Goal: Browse casually

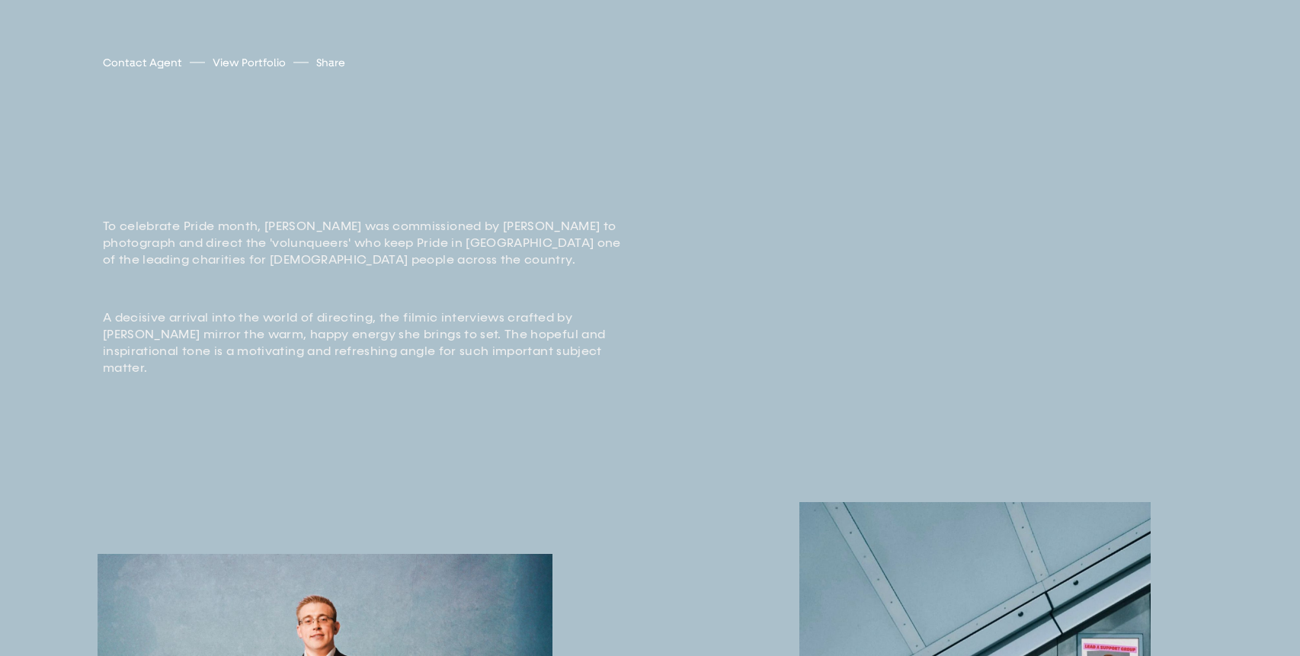
scroll to position [524, 0]
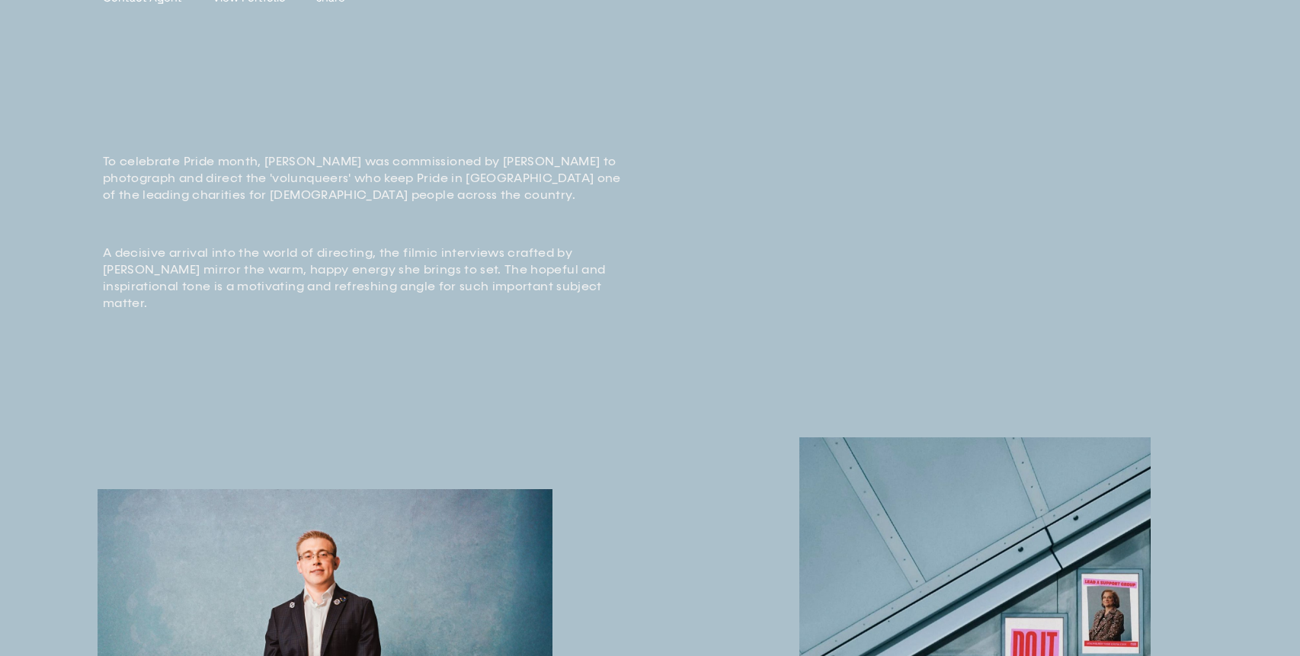
click at [107, 158] on p "To celebrate Pride month, [PERSON_NAME] was commissioned by [PERSON_NAME] to ph…" at bounding box center [369, 178] width 533 height 50
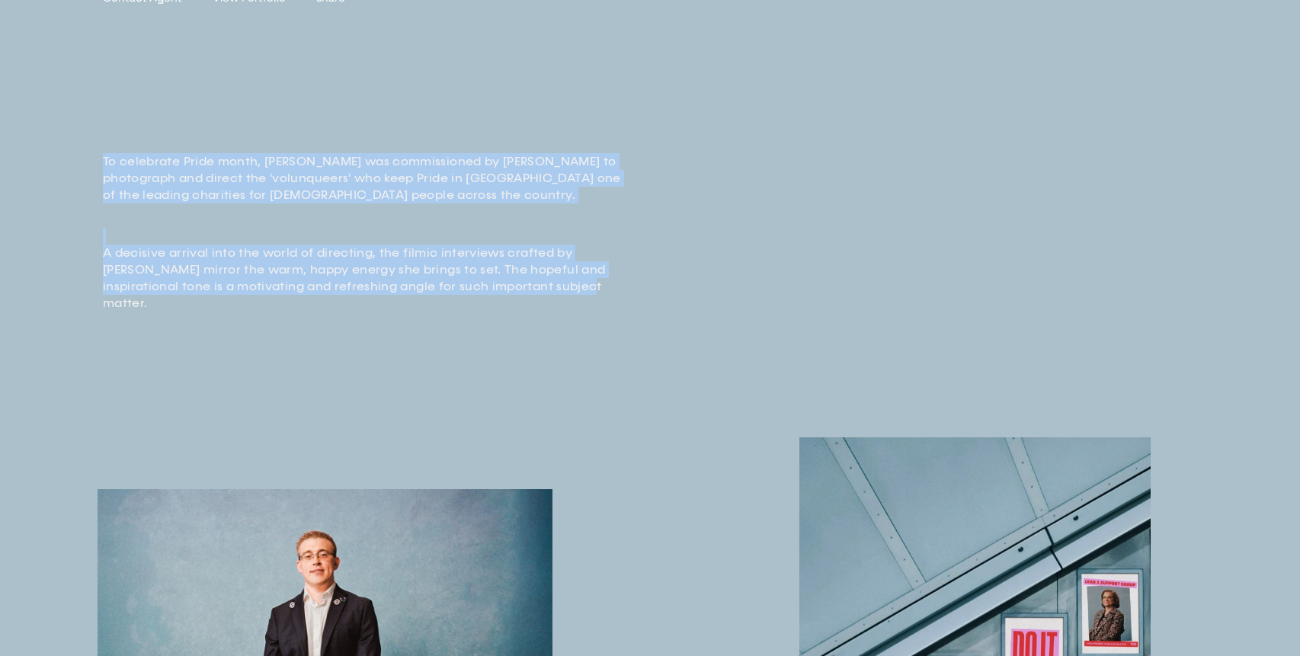
drag, startPoint x: 104, startPoint y: 158, endPoint x: 529, endPoint y: 282, distance: 443.0
click at [529, 282] on div "To celebrate Pride month, [PERSON_NAME] was commissioned by [PERSON_NAME] to ph…" at bounding box center [369, 232] width 533 height 159
copy div "To celebrate Pride month, [PERSON_NAME] was commissioned by [PERSON_NAME] to ph…"
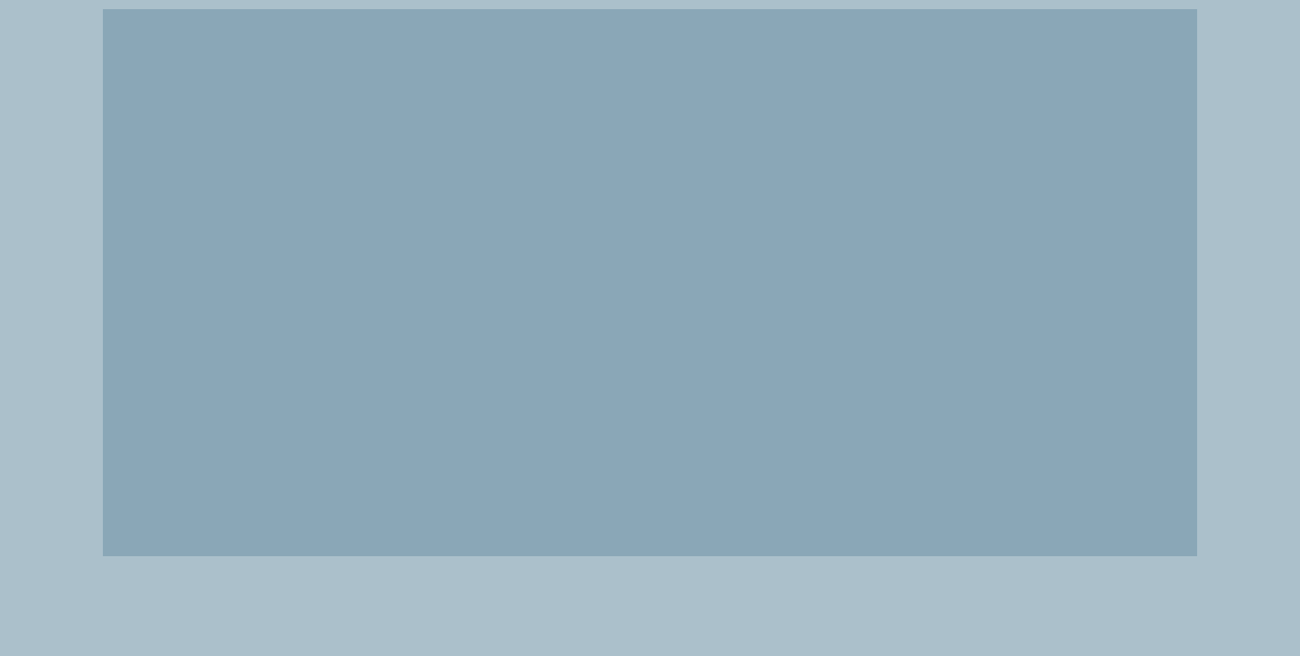
scroll to position [2333, 0]
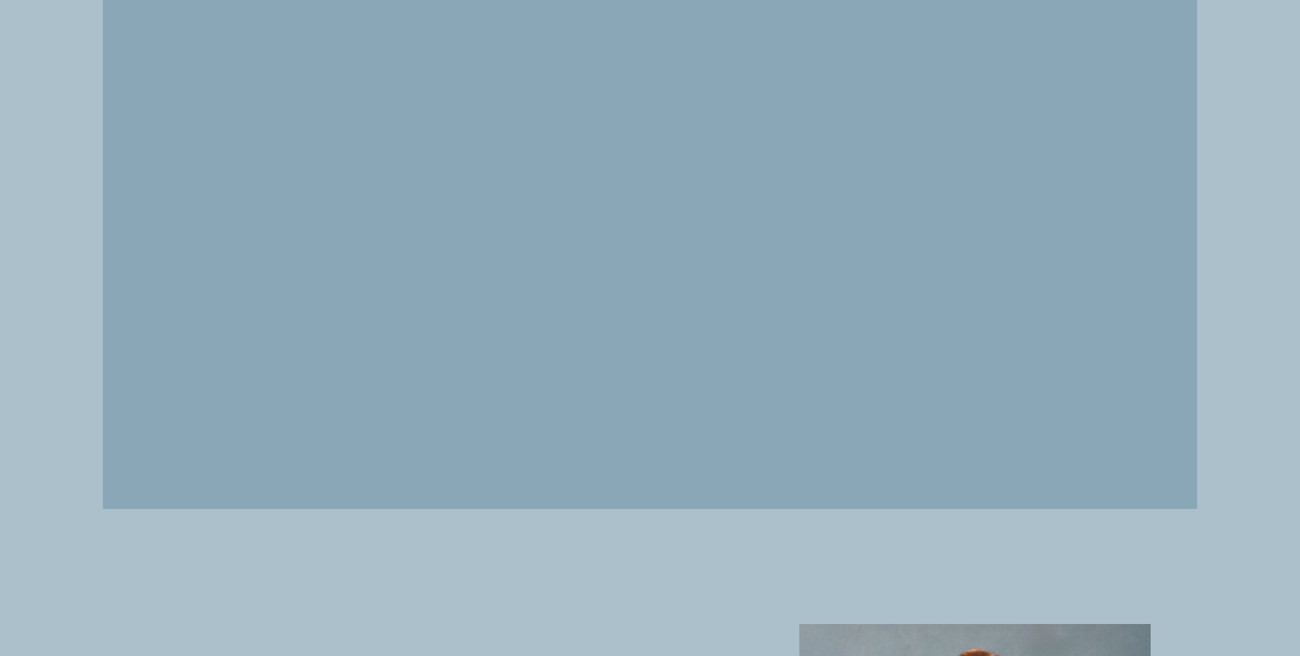
drag, startPoint x: 598, startPoint y: 345, endPoint x: 614, endPoint y: 347, distance: 16.1
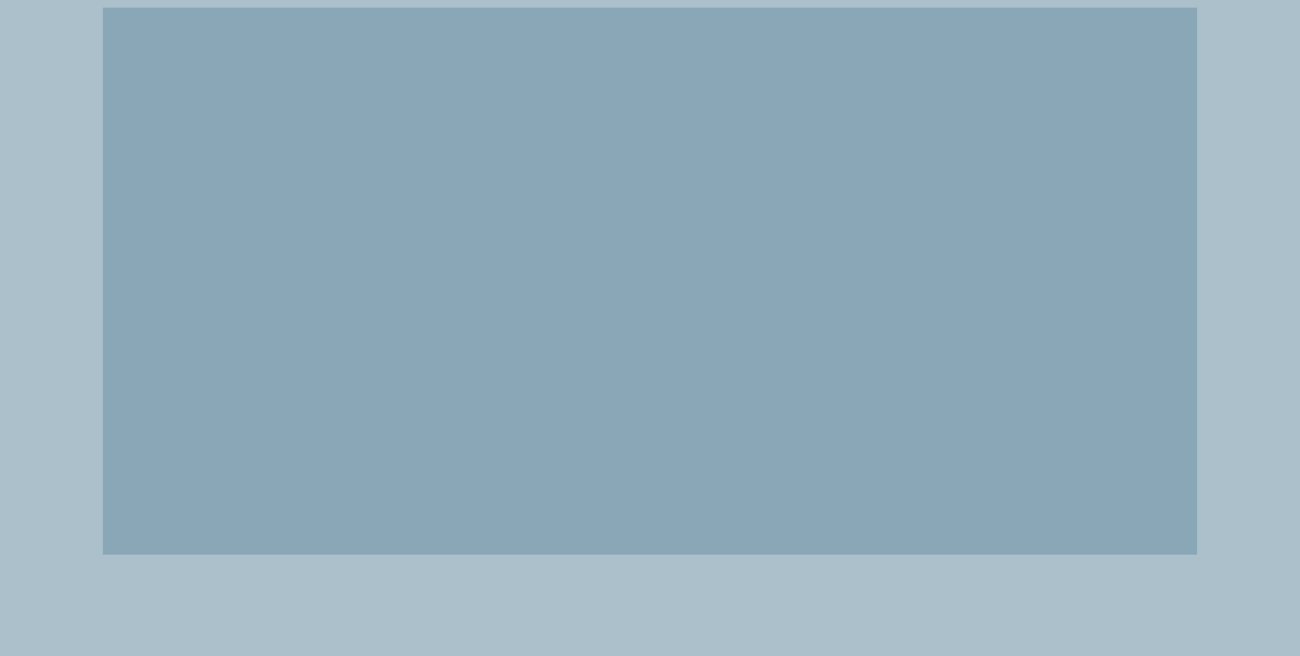
scroll to position [2086, 0]
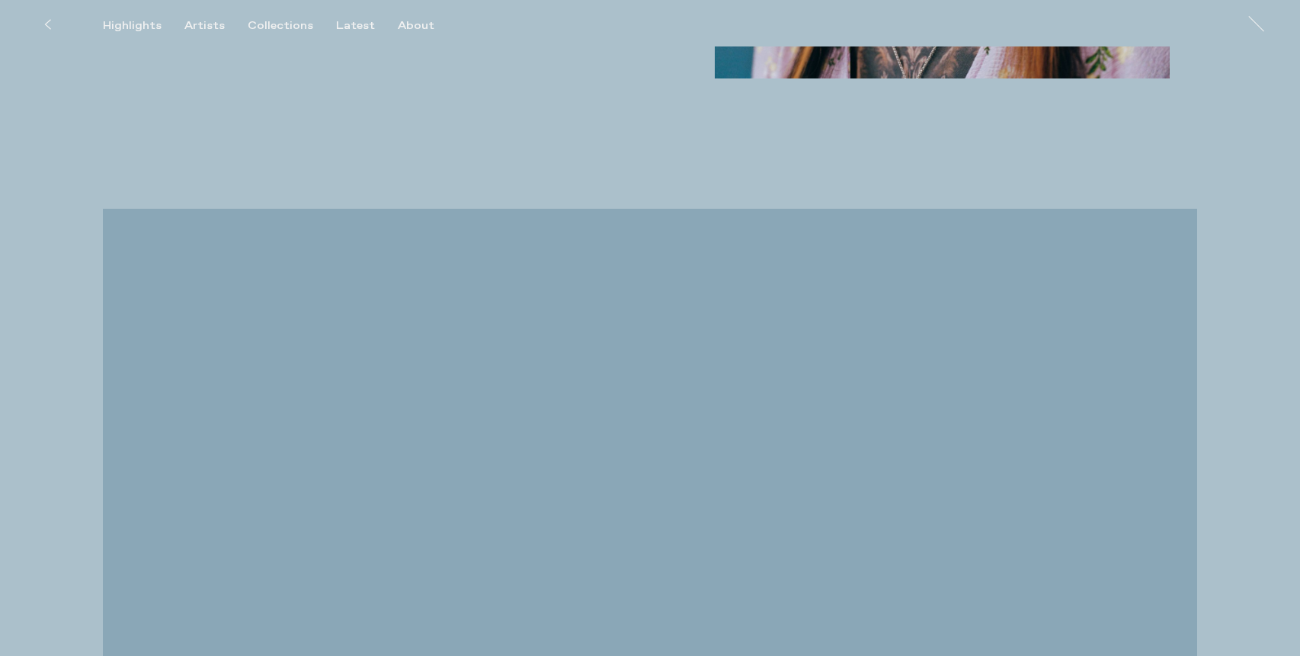
drag, startPoint x: 919, startPoint y: 370, endPoint x: 1248, endPoint y: 10, distance: 487.7
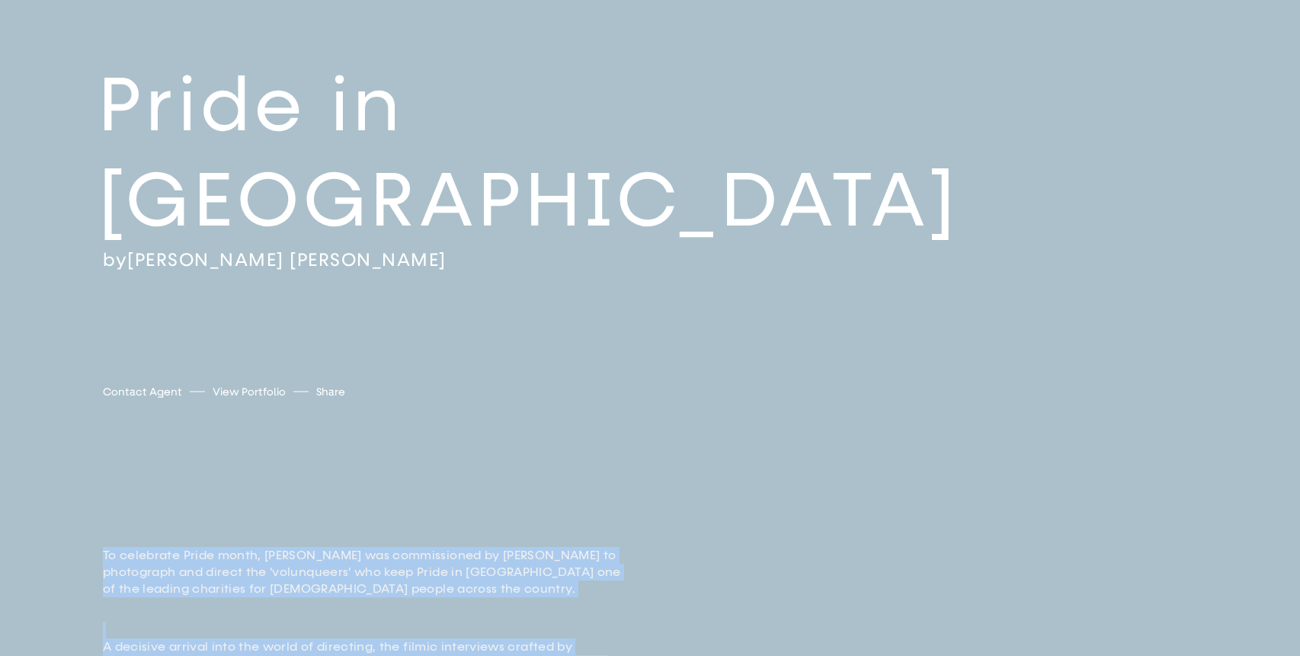
scroll to position [0, 0]
